Goal: Task Accomplishment & Management: Manage account settings

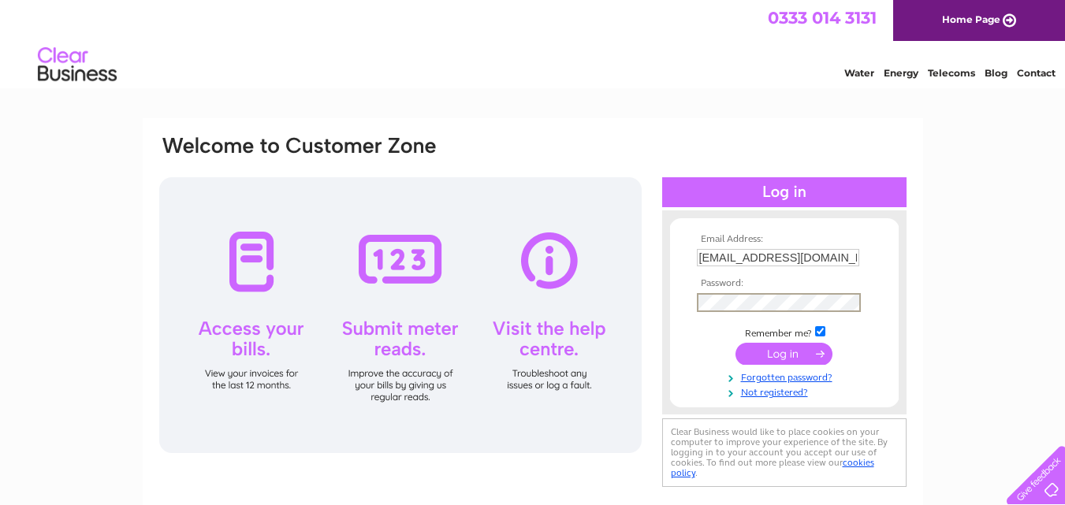
click at [735, 343] on input "submit" at bounding box center [783, 354] width 97 height 22
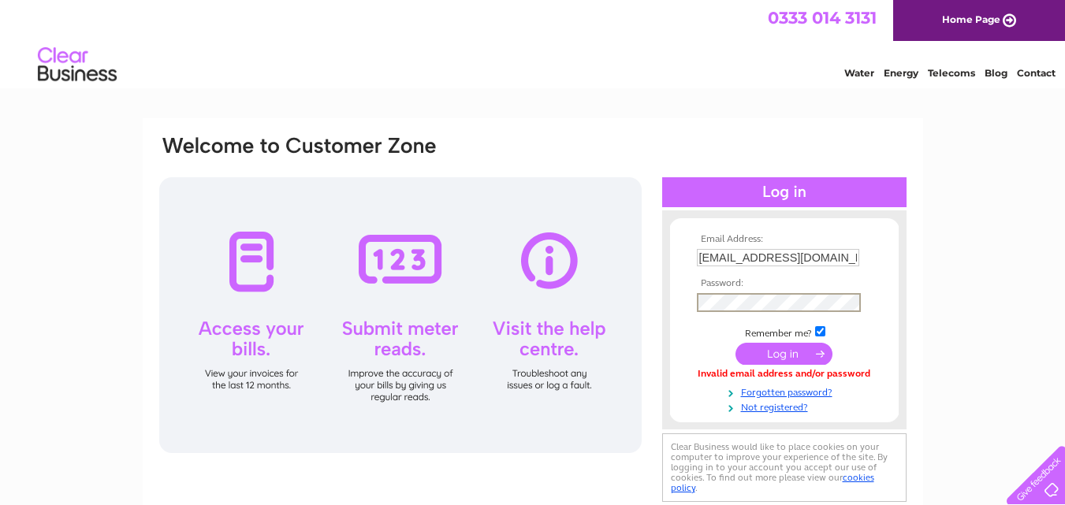
click at [735, 343] on input "submit" at bounding box center [783, 354] width 97 height 22
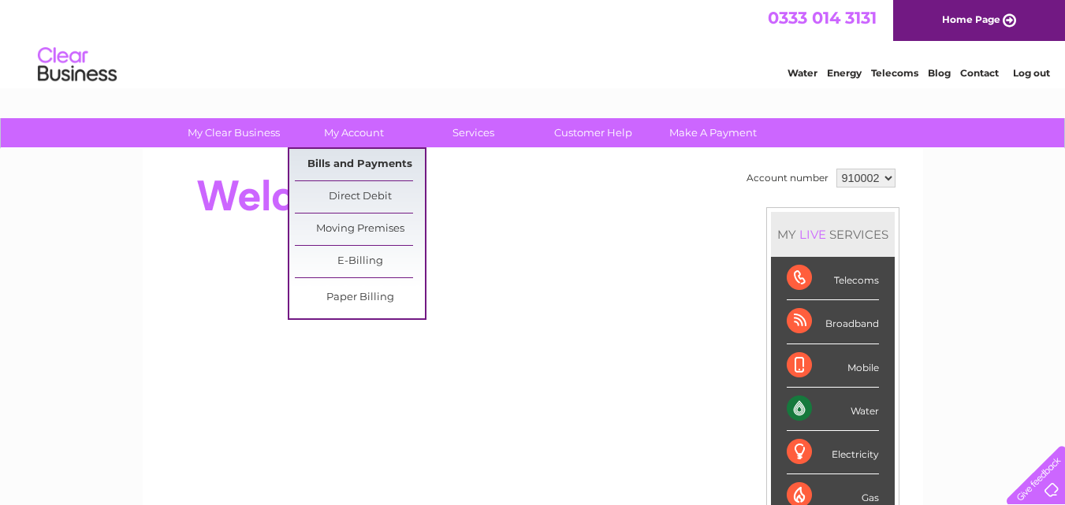
click at [350, 167] on link "Bills and Payments" at bounding box center [360, 165] width 130 height 32
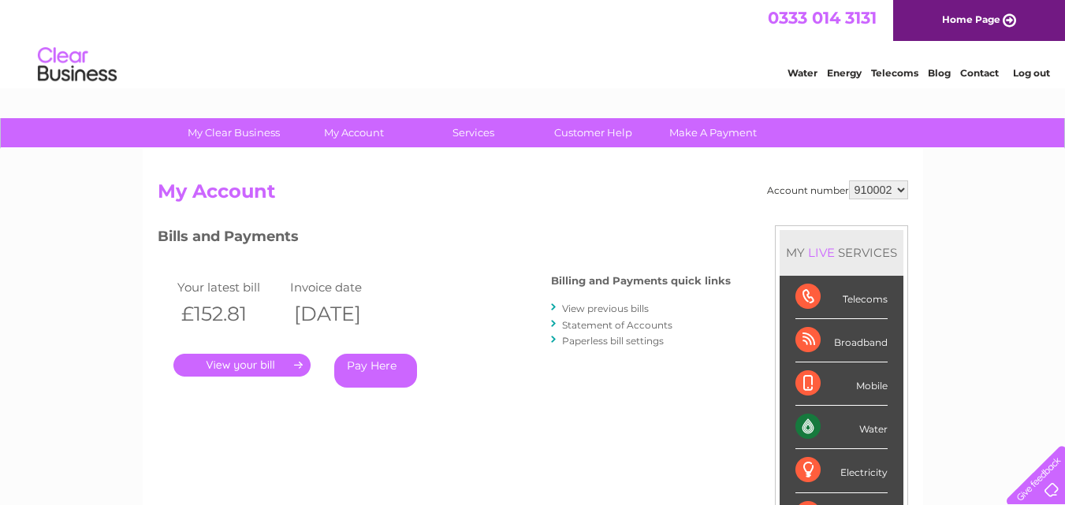
click at [578, 325] on link "Statement of Accounts" at bounding box center [617, 325] width 110 height 12
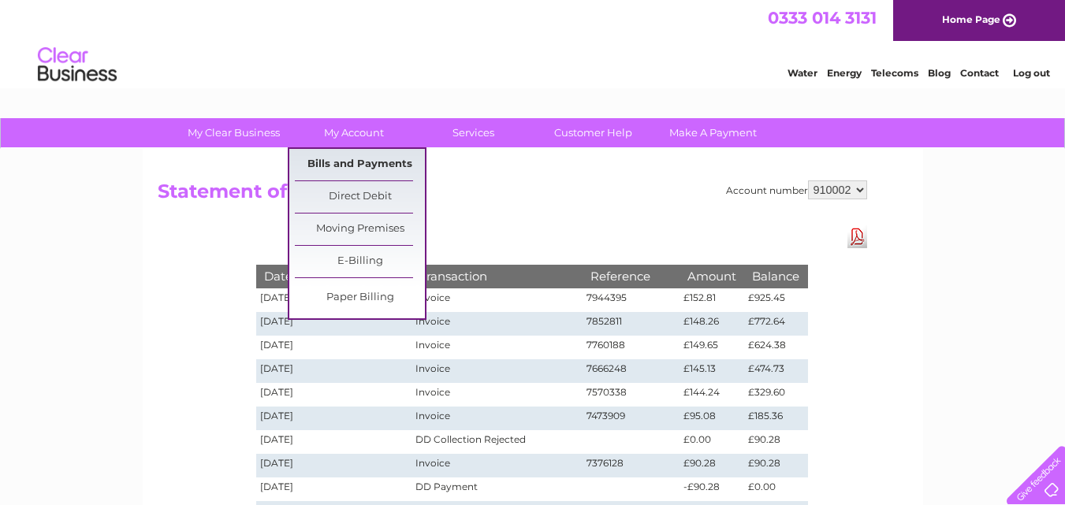
click at [348, 167] on link "Bills and Payments" at bounding box center [360, 165] width 130 height 32
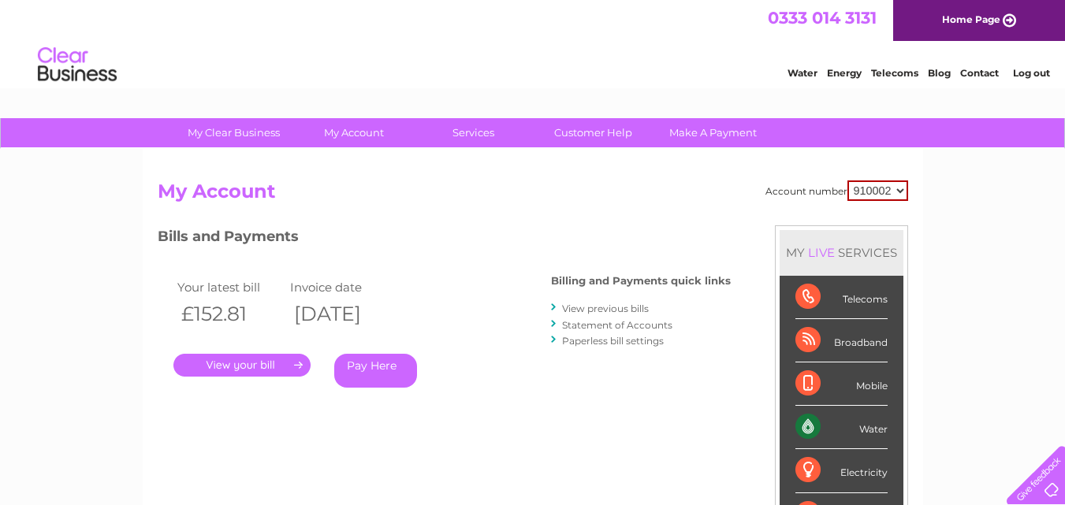
click at [233, 363] on link "." at bounding box center [241, 365] width 137 height 23
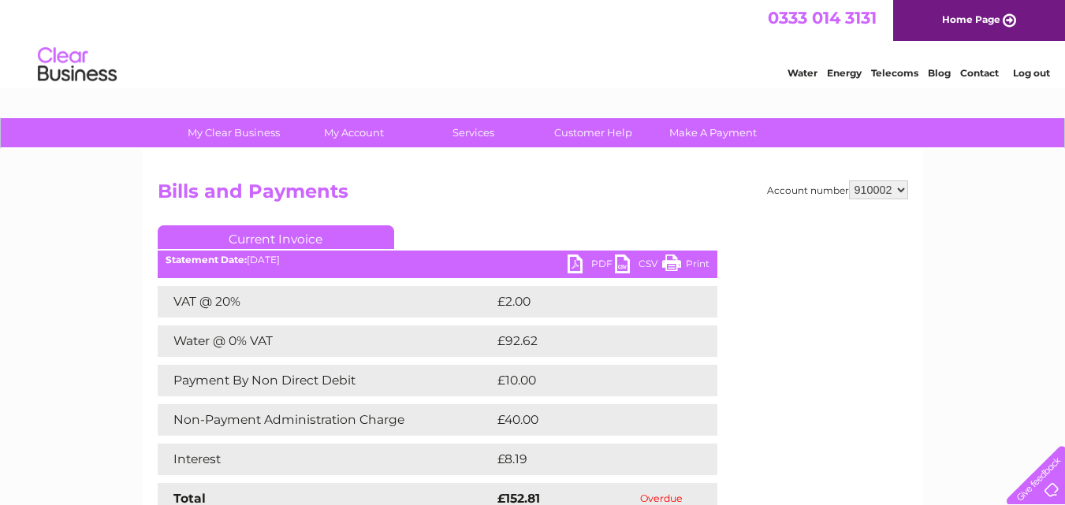
click at [600, 262] on link "PDF" at bounding box center [590, 266] width 47 height 23
